Goal: Task Accomplishment & Management: Complete application form

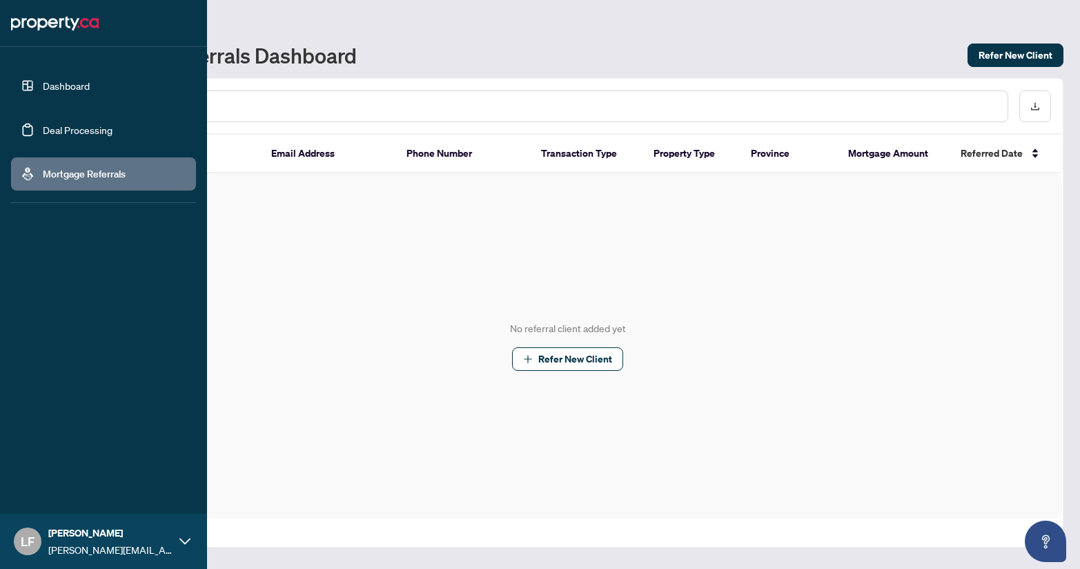
click at [55, 130] on link "Deal Processing" at bounding box center [78, 130] width 70 height 12
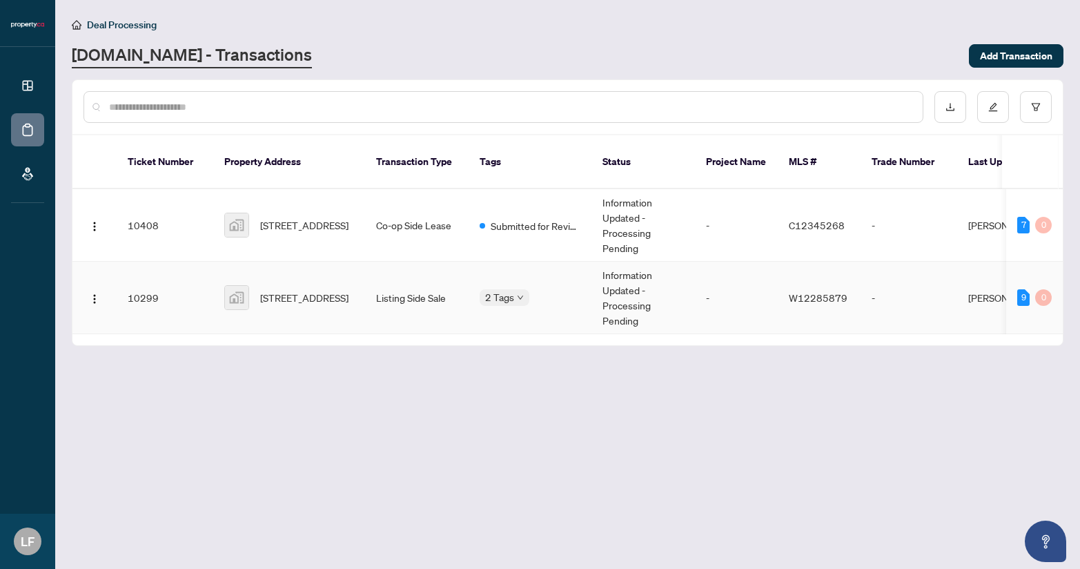
click at [304, 290] on span "[STREET_ADDRESS]" at bounding box center [304, 297] width 88 height 15
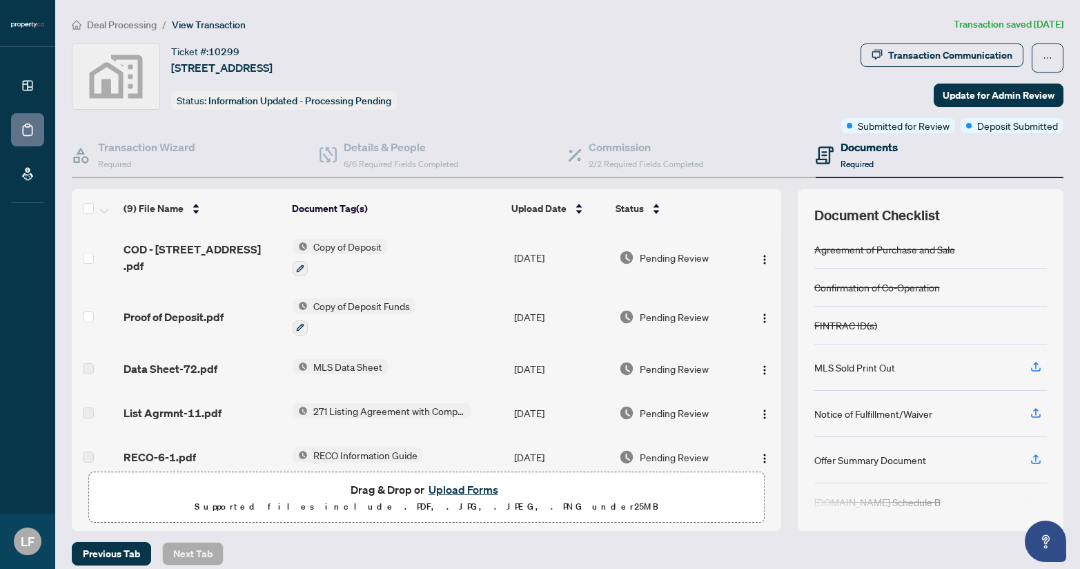
click at [451, 489] on button "Upload Forms" at bounding box center [463, 489] width 78 height 18
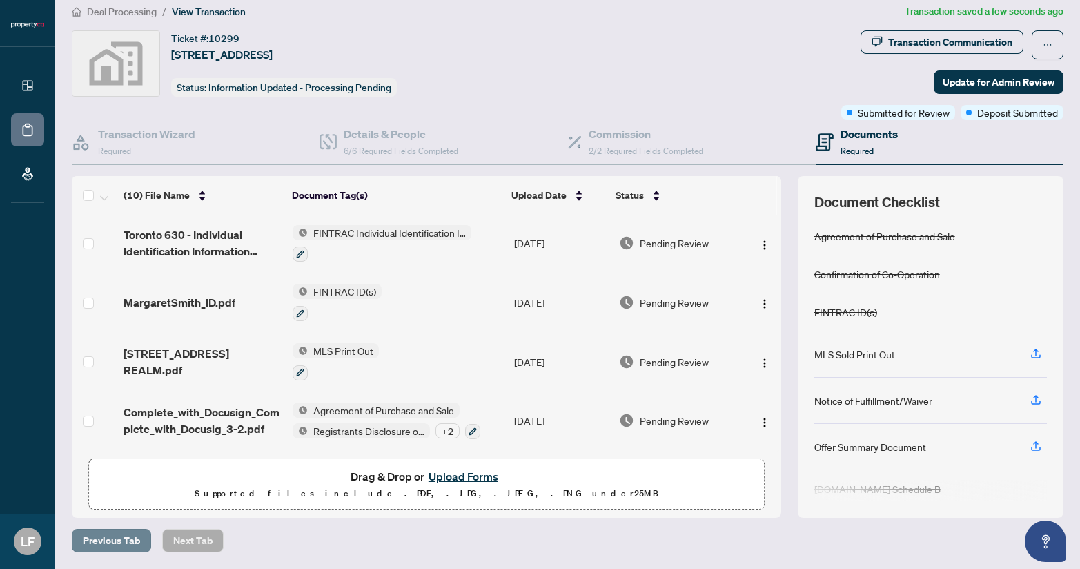
scroll to position [12, 0]
click at [1010, 81] on span "Update for Admin Review" at bounding box center [999, 83] width 112 height 22
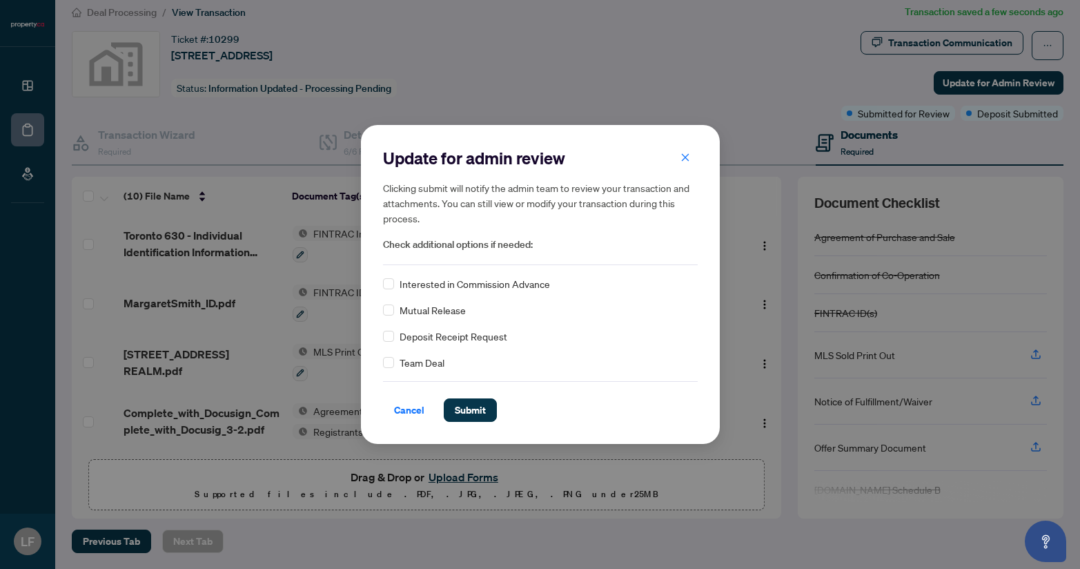
scroll to position [0, 0]
click at [379, 354] on div "Update for admin review Clicking submit will notify the admin team to review yo…" at bounding box center [540, 284] width 359 height 318
click at [393, 357] on span at bounding box center [388, 362] width 11 height 11
click at [458, 416] on span "Submit" at bounding box center [470, 410] width 31 height 22
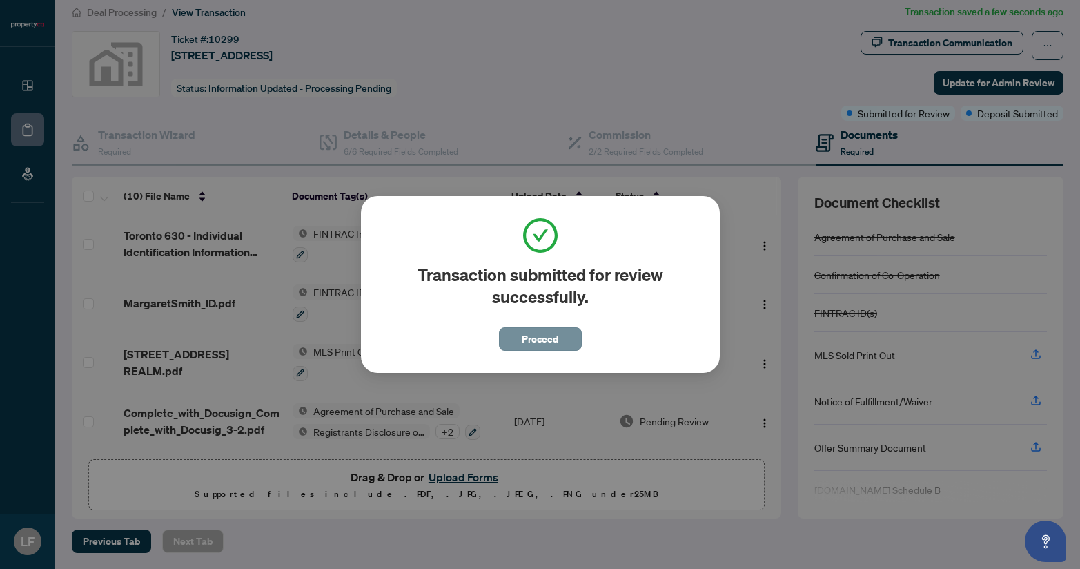
click at [520, 346] on button "Proceed" at bounding box center [540, 338] width 83 height 23
